Goal: Check status

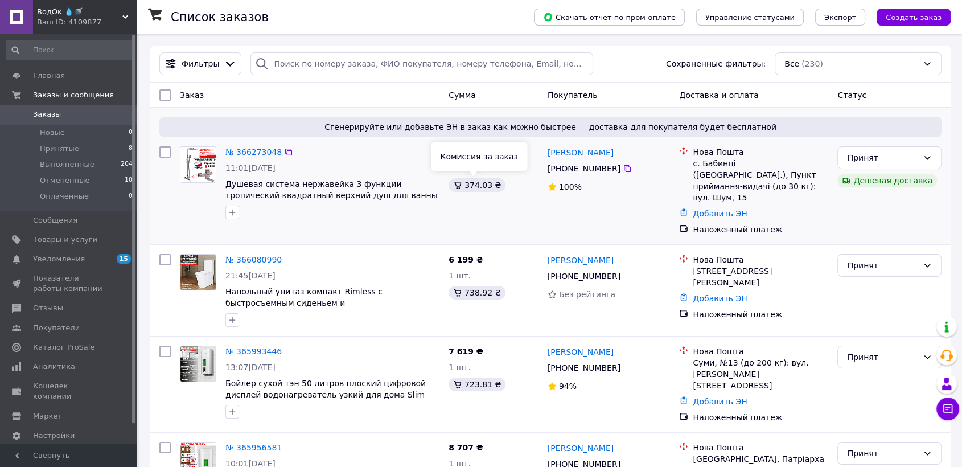
click at [467, 180] on div "374.03 ₴" at bounding box center [476, 185] width 57 height 14
click at [479, 192] on div "374.03 ₴" at bounding box center [493, 185] width 90 height 14
click at [476, 183] on div "374.03 ₴" at bounding box center [476, 185] width 57 height 14
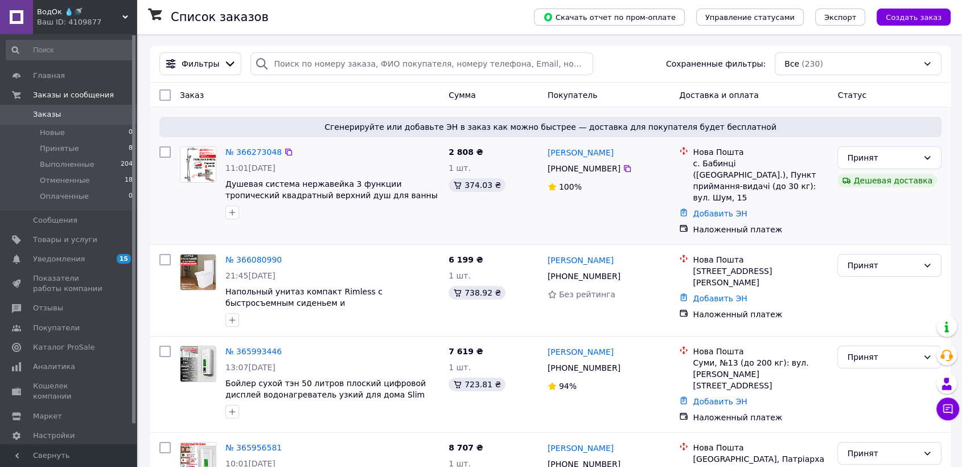
click at [489, 216] on div "2 808 ₴ 1 шт. 374.03 ₴" at bounding box center [493, 191] width 99 height 98
click at [249, 151] on link "№ 366273048" at bounding box center [253, 151] width 56 height 9
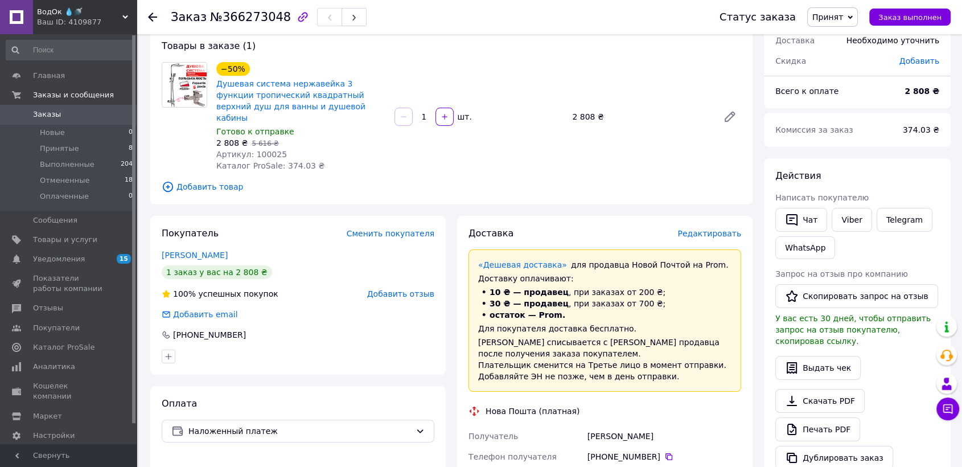
scroll to position [316, 0]
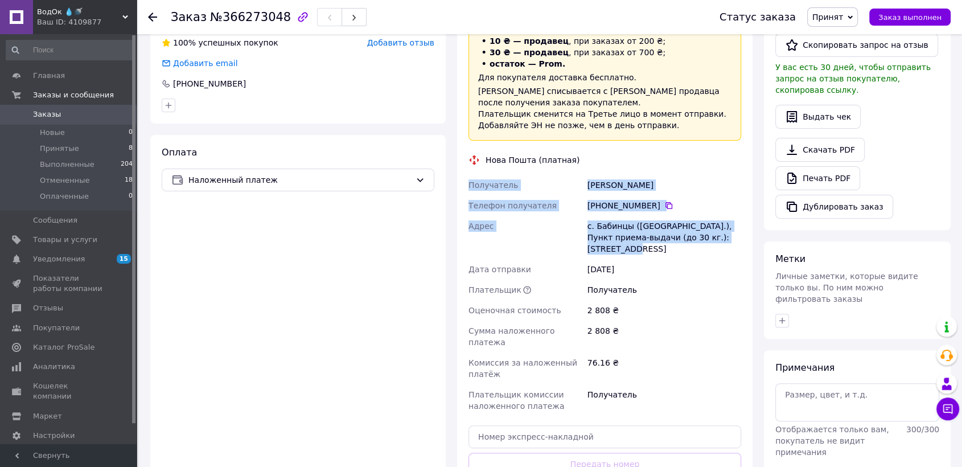
drag, startPoint x: 726, startPoint y: 224, endPoint x: 464, endPoint y: 163, distance: 268.1
click at [464, 163] on div "Доставка Редактировать «Дешевая доставка»   для продавца [GEOGRAPHIC_DATA] на P…" at bounding box center [604, 251] width 295 height 573
copy div "Получатель [PERSON_NAME] Телефон получателя [PHONE_NUMBER]   Адрес с. Бабинцы (…"
click at [91, 121] on link "Заказы 0" at bounding box center [69, 114] width 139 height 19
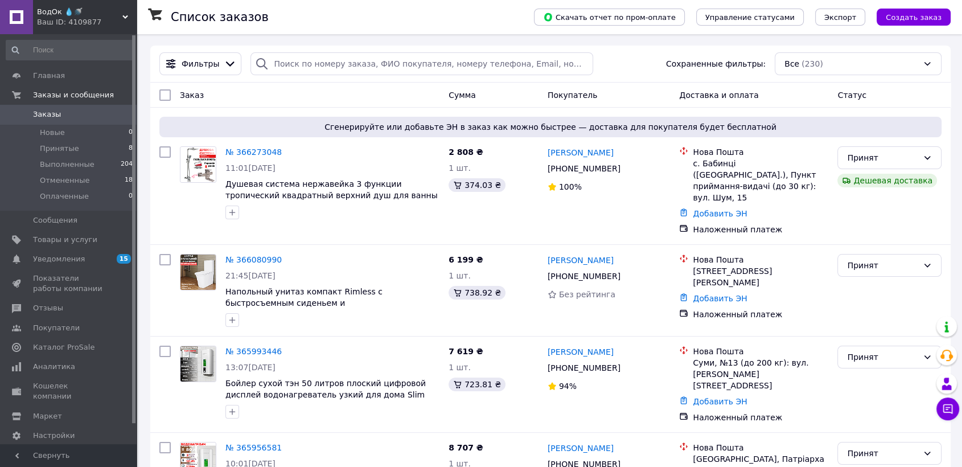
click at [80, 109] on link "Заказы 0" at bounding box center [69, 114] width 139 height 19
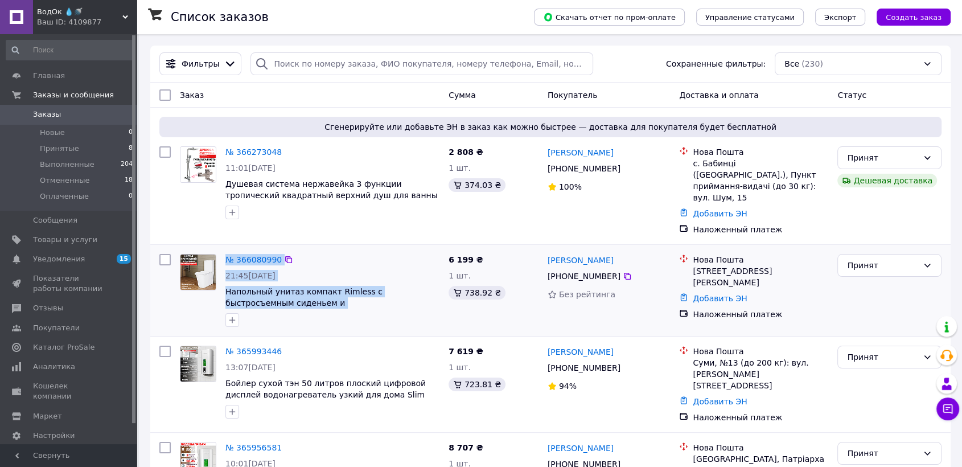
drag, startPoint x: 415, startPoint y: 293, endPoint x: 215, endPoint y: 284, distance: 201.1
click at [215, 284] on div "№ 366080990 21:45[DATE] Напольный унитаз компакт Rimless с быстросъемным сидень…" at bounding box center [309, 290] width 269 height 82
click at [343, 253] on div "№ 366080990" at bounding box center [332, 260] width 216 height 14
